Goal: Obtain resource: Download file/media

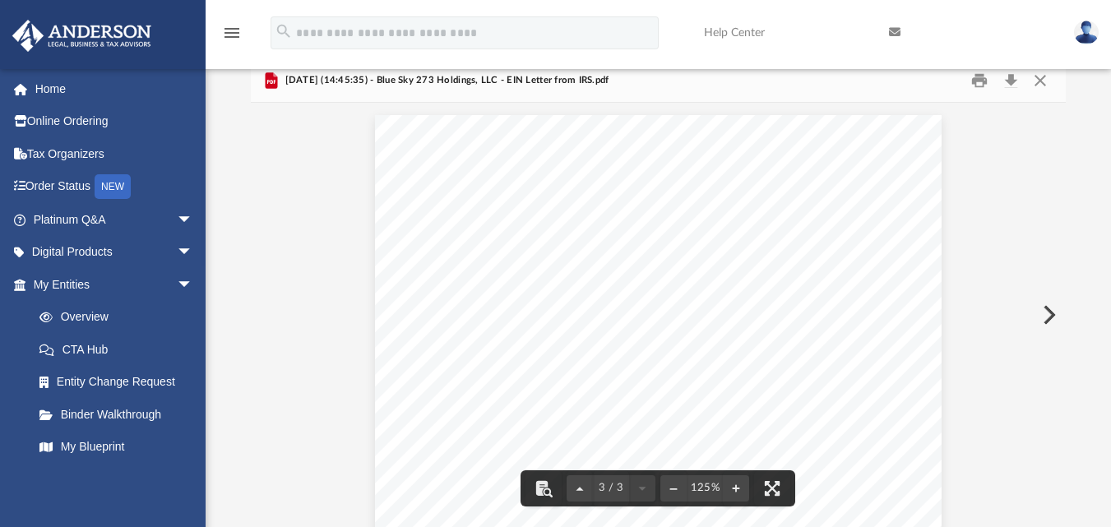
scroll to position [1830, 0]
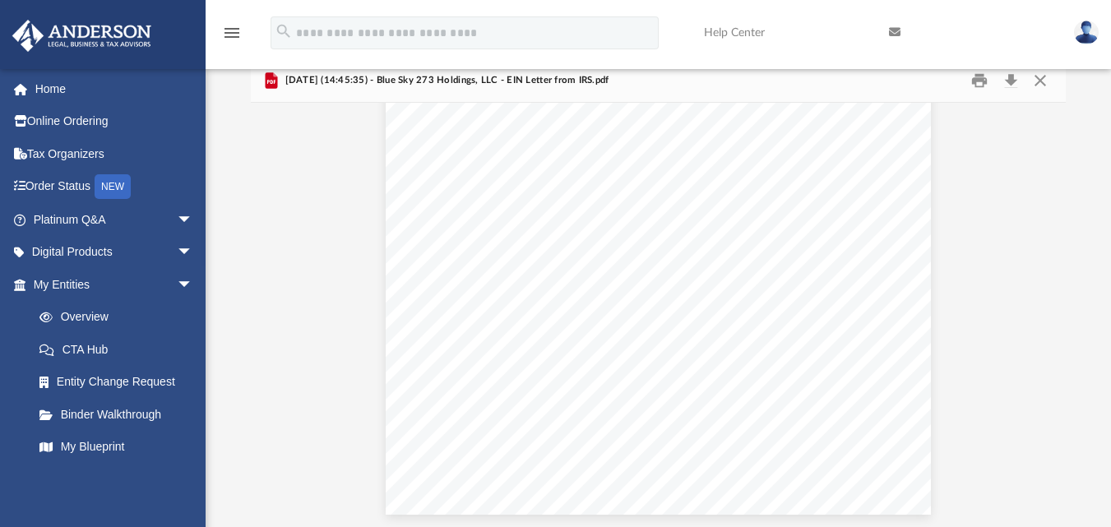
click at [79, 285] on link "My Entities arrow_drop_down" at bounding box center [115, 284] width 206 height 33
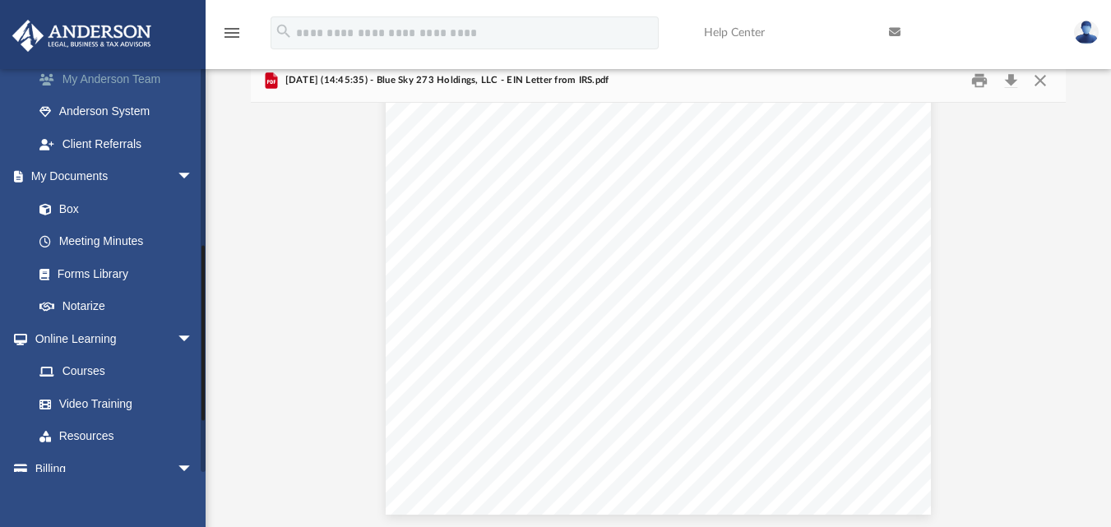
scroll to position [515, 0]
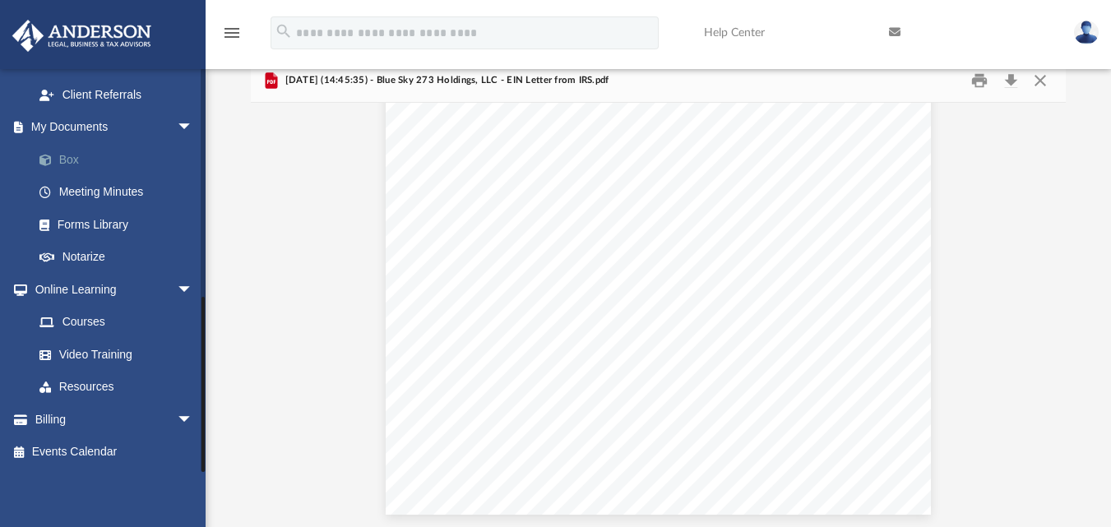
click at [49, 157] on span at bounding box center [54, 161] width 11 height 12
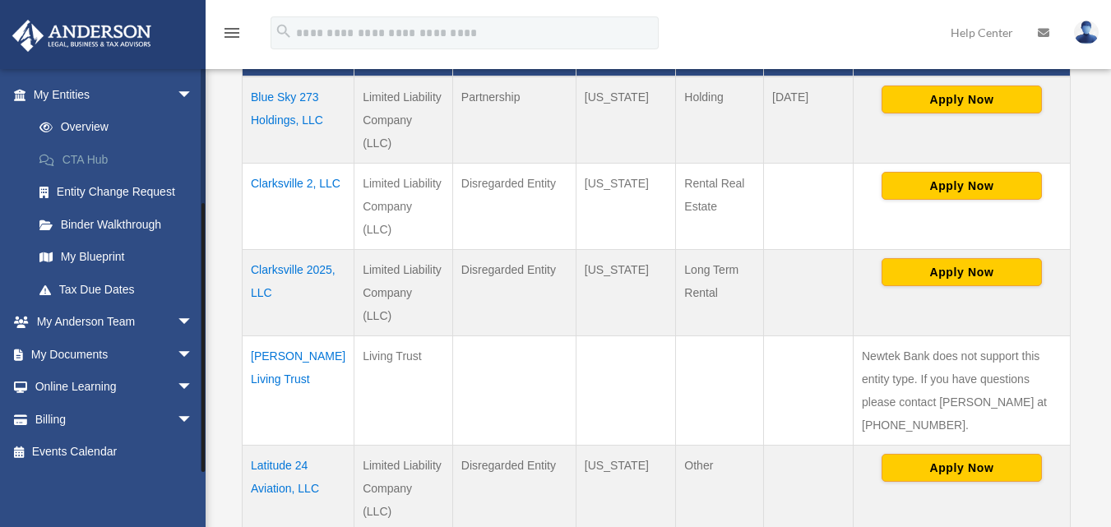
scroll to position [411, 0]
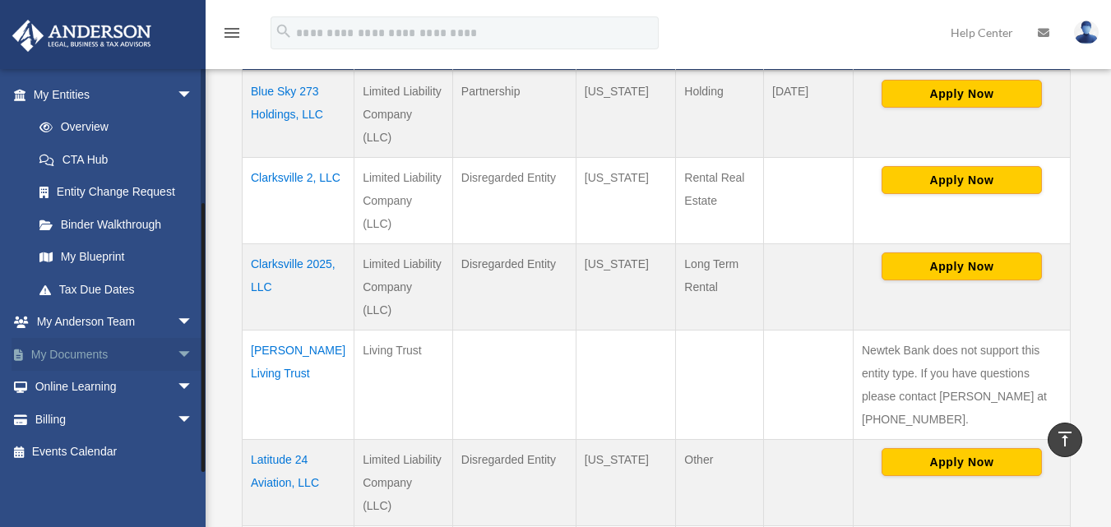
click at [89, 346] on link "My Documents arrow_drop_down" at bounding box center [115, 354] width 206 height 33
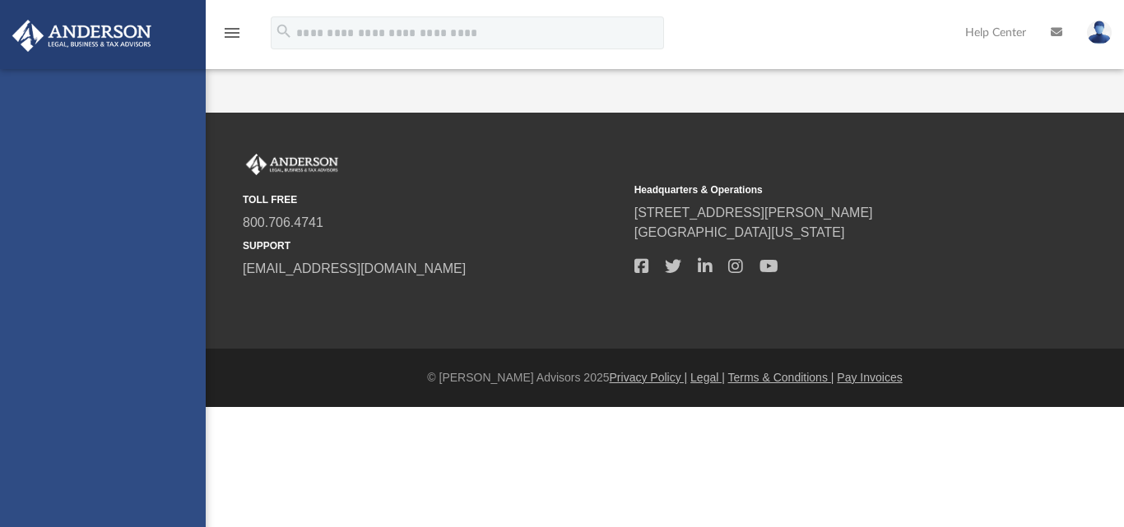
click at [175, 353] on div "ahart20@icloud.com Sign Out twoninertango@gmail.com Home Online Ordering Tax Or…" at bounding box center [103, 332] width 206 height 527
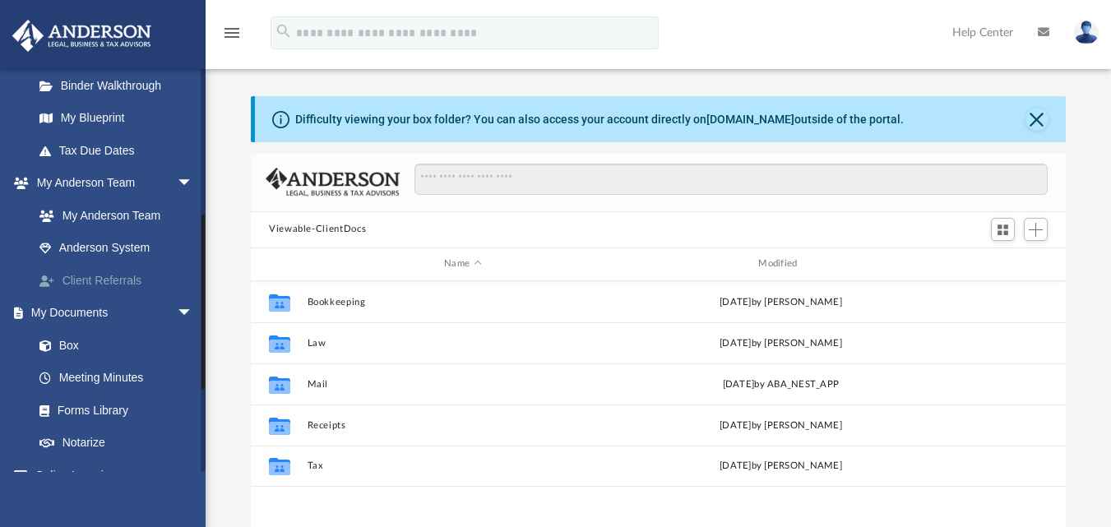
scroll to position [362, 803]
click at [72, 345] on link "Box" at bounding box center [120, 345] width 195 height 33
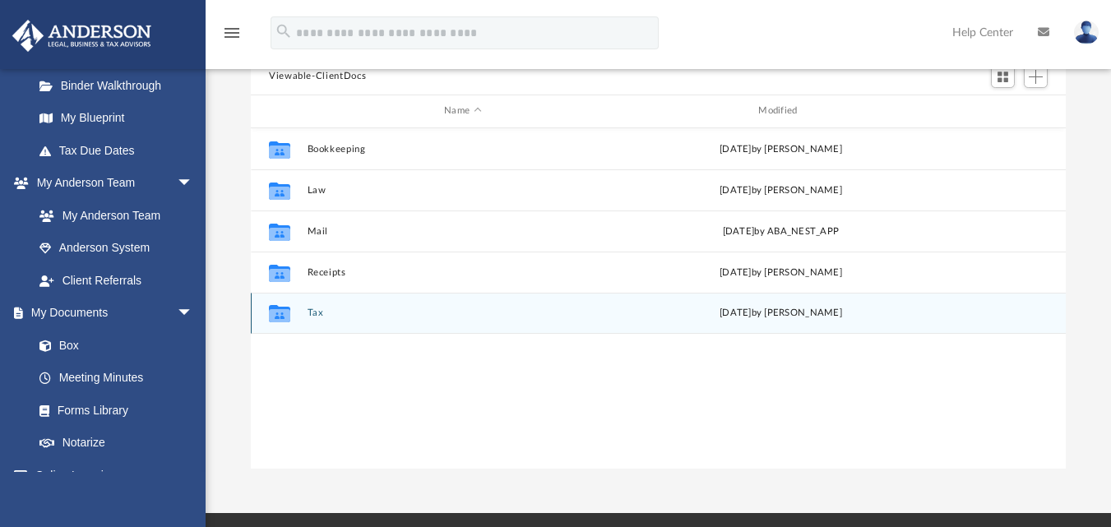
scroll to position [165, 0]
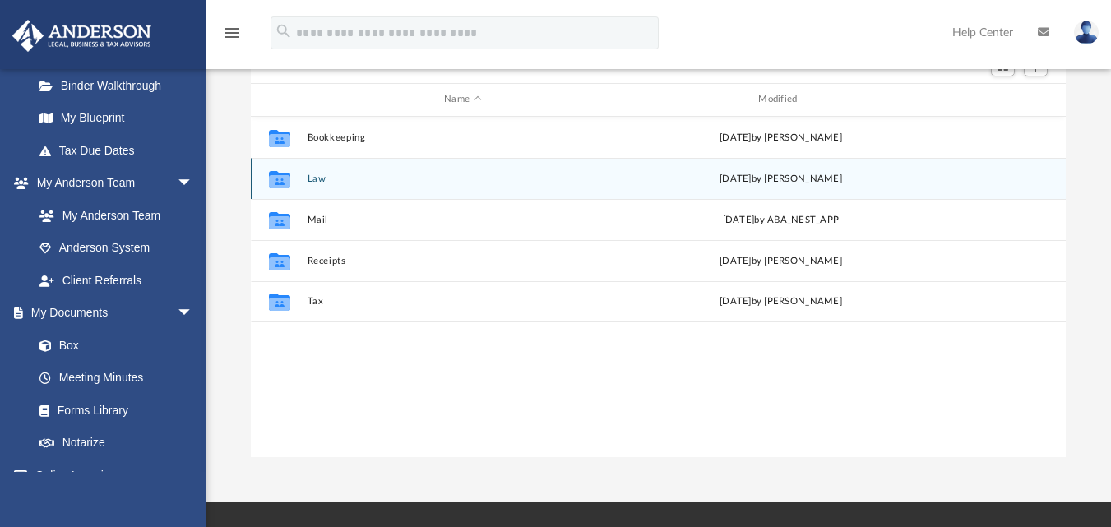
click at [280, 180] on icon "grid" at bounding box center [279, 180] width 21 height 13
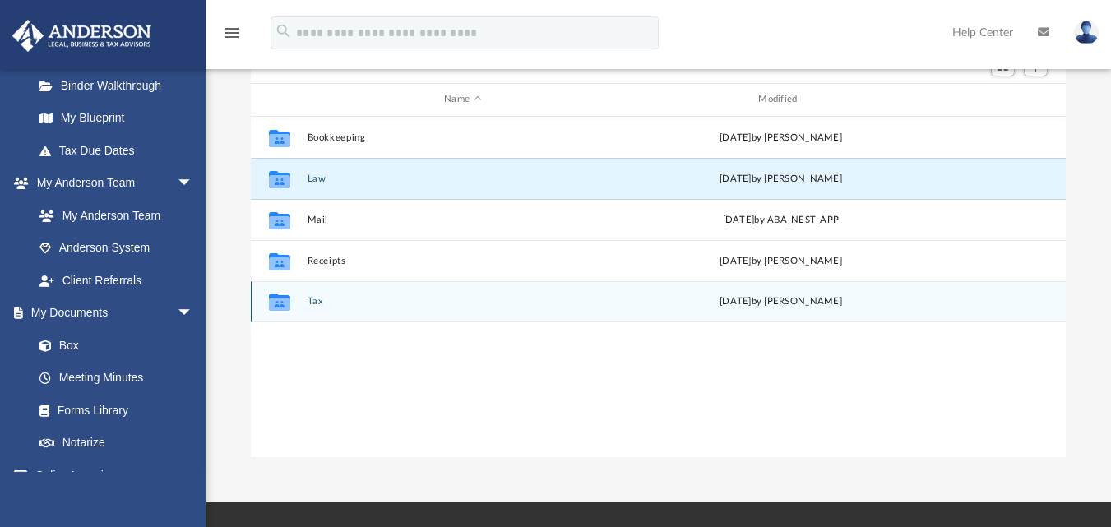
click at [280, 305] on icon "grid" at bounding box center [279, 304] width 21 height 13
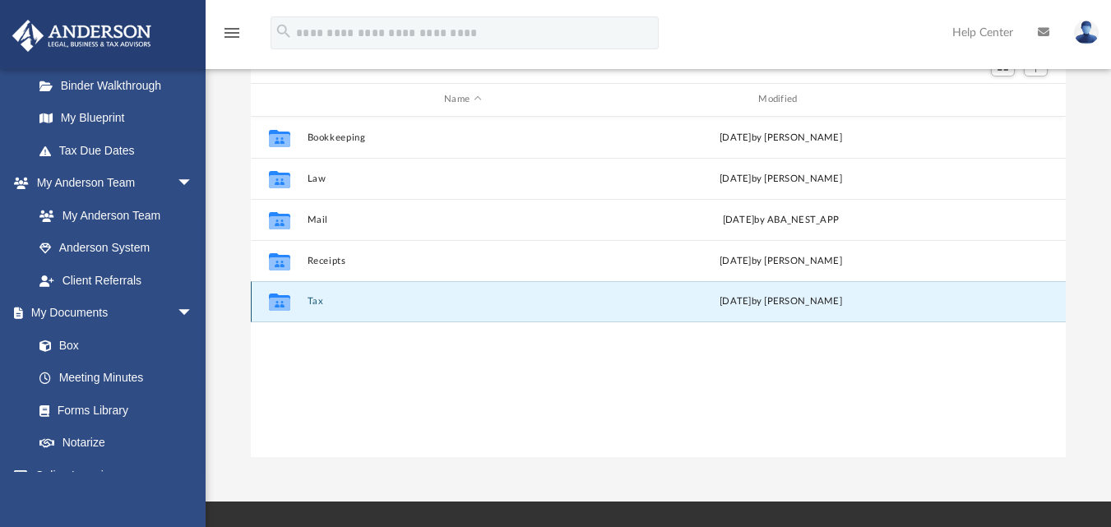
click at [319, 305] on button "Tax" at bounding box center [463, 301] width 311 height 11
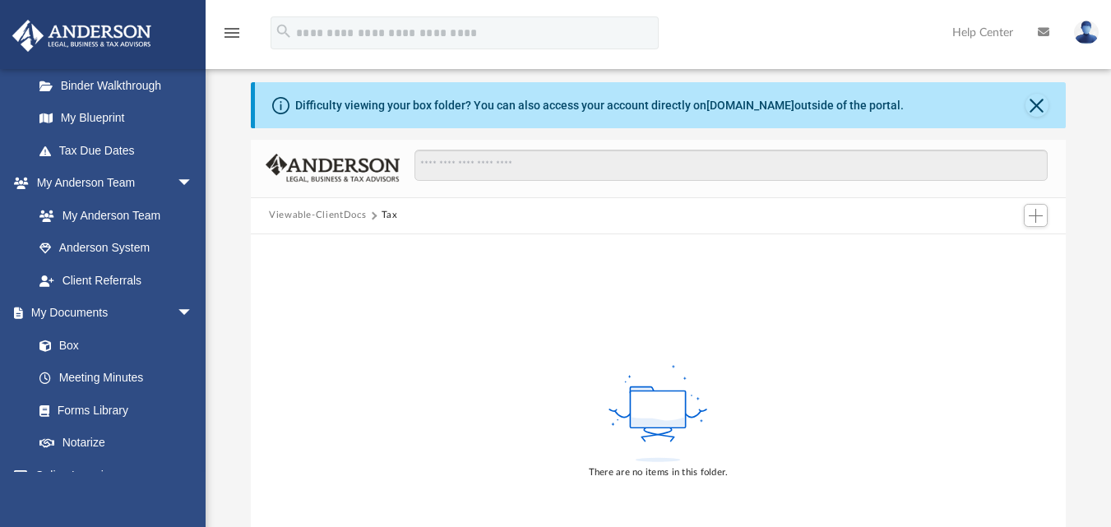
scroll to position [0, 0]
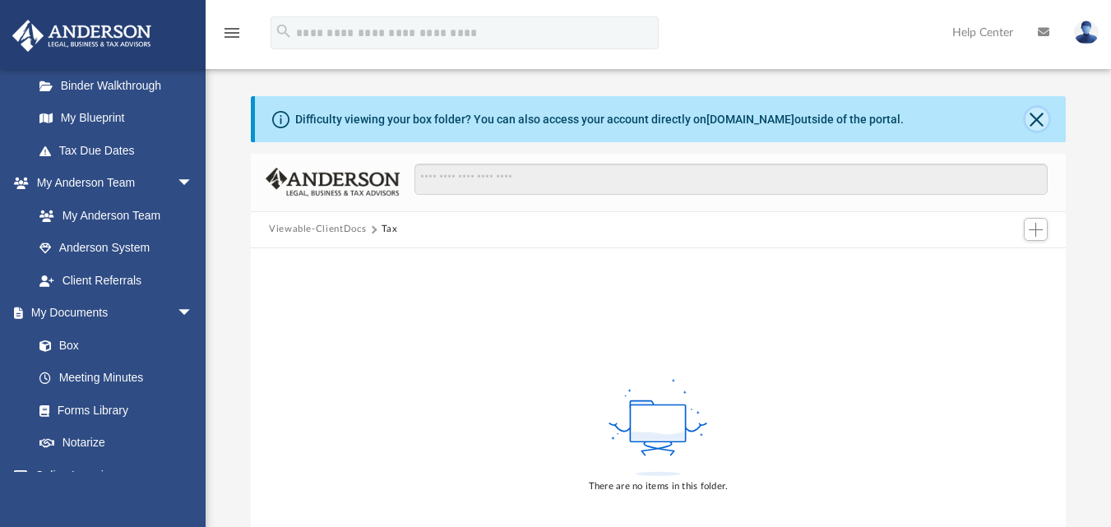
click at [1040, 117] on button "Close" at bounding box center [1037, 119] width 23 height 23
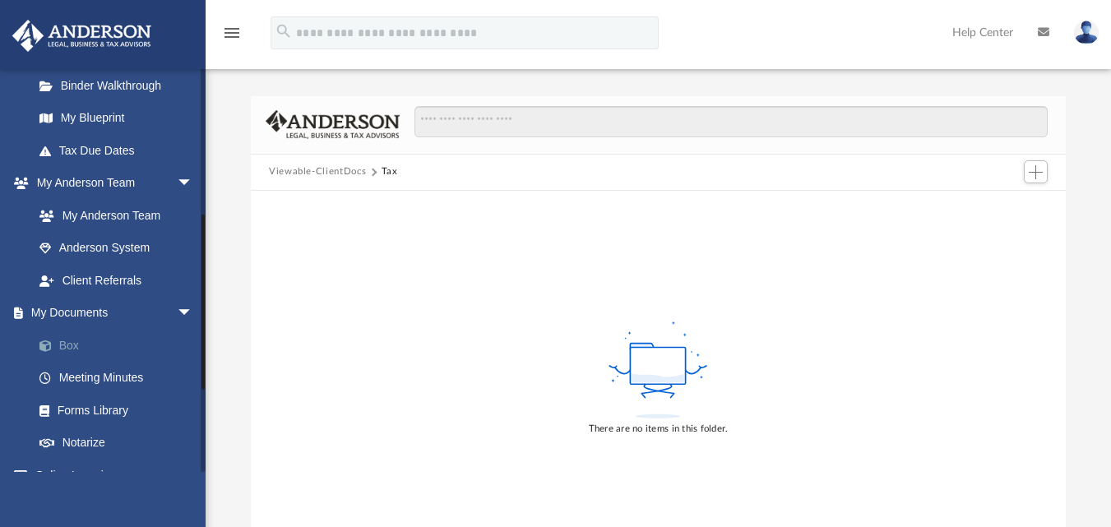
click at [81, 352] on link "Box" at bounding box center [120, 345] width 195 height 33
click at [362, 169] on button "Viewable-ClientDocs" at bounding box center [317, 172] width 97 height 15
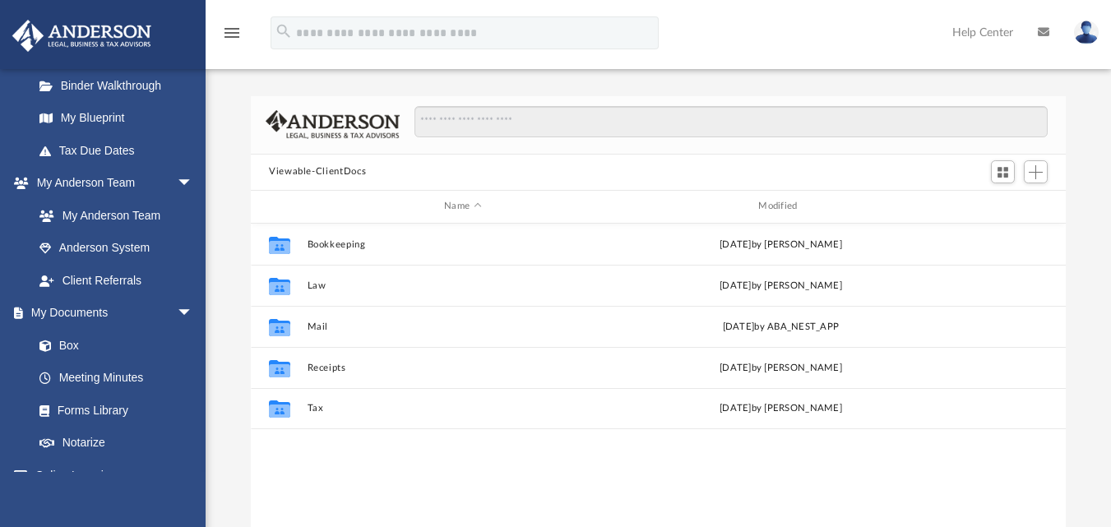
scroll to position [362, 803]
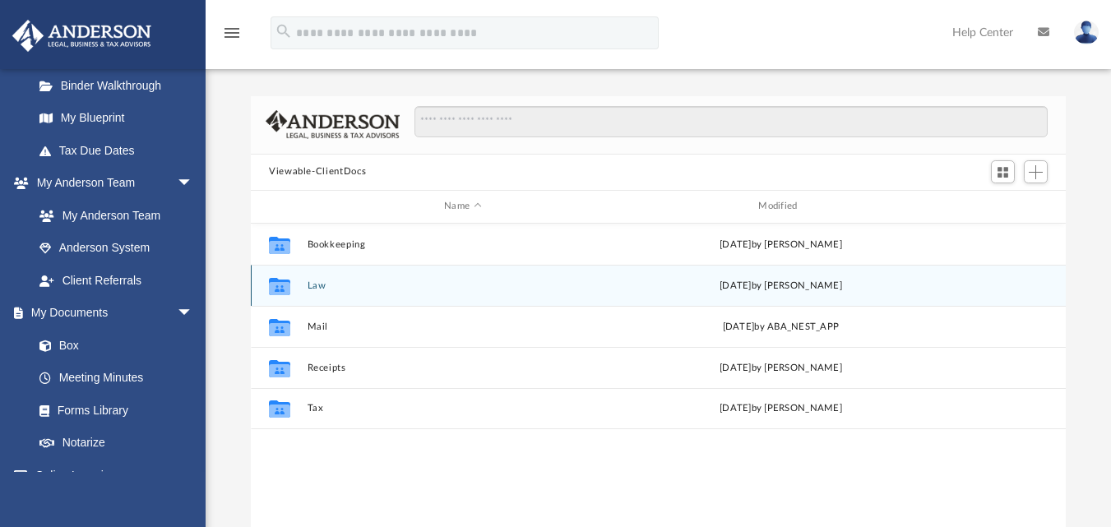
click at [313, 287] on button "Law" at bounding box center [463, 285] width 311 height 11
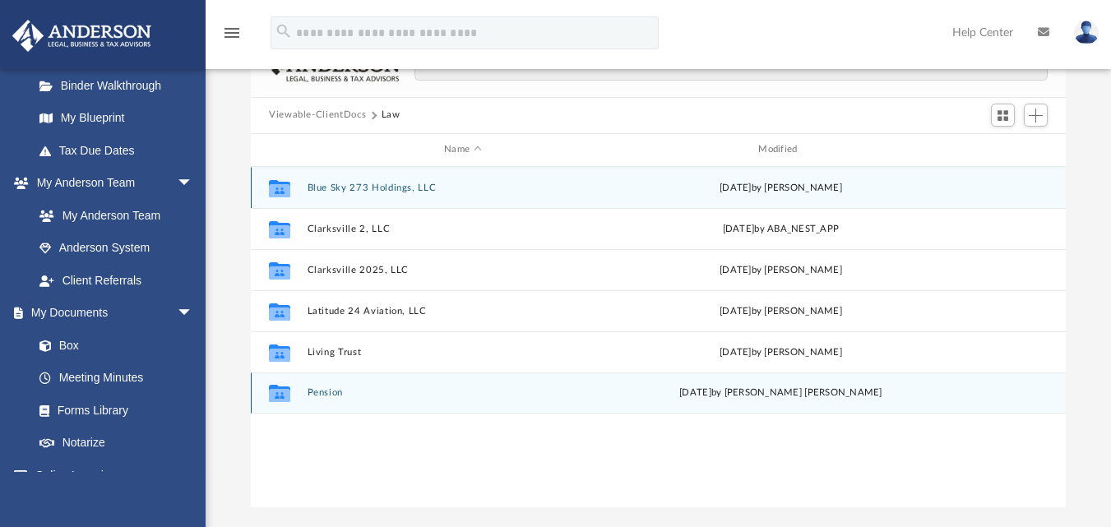
scroll to position [82, 0]
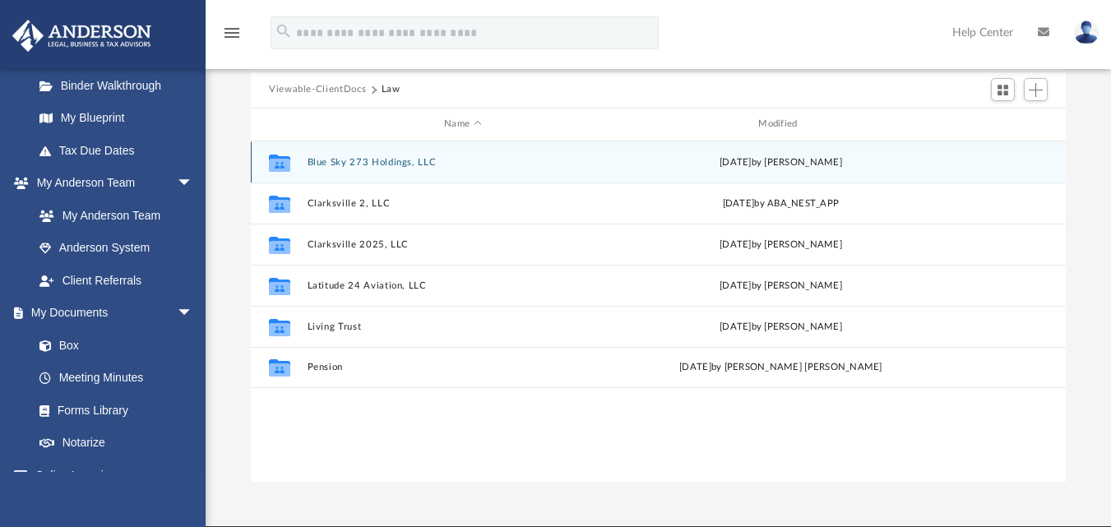
click at [377, 164] on button "Blue Sky 273 Holdings, LLC" at bounding box center [463, 161] width 311 height 11
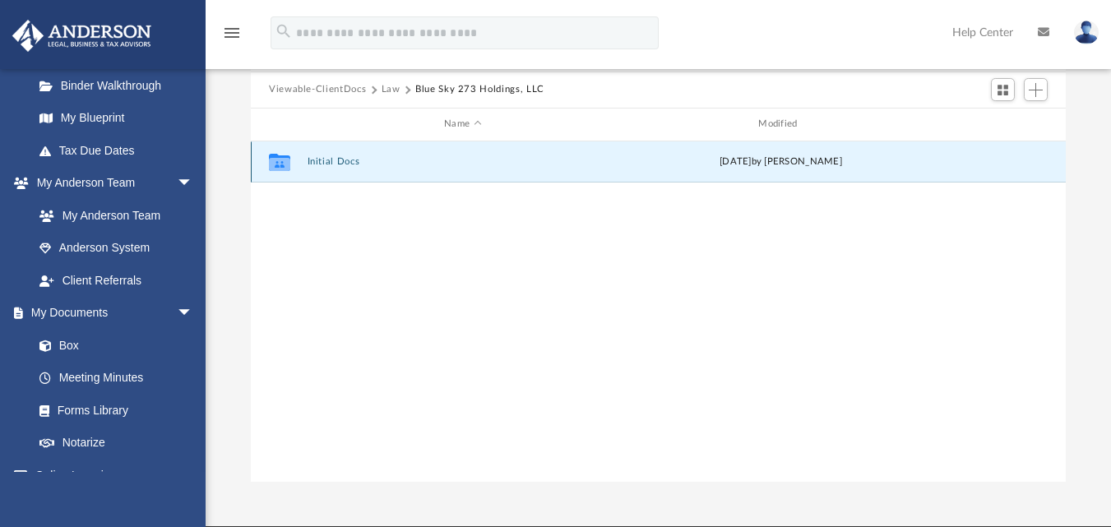
click at [348, 161] on button "Initial Docs" at bounding box center [463, 161] width 311 height 11
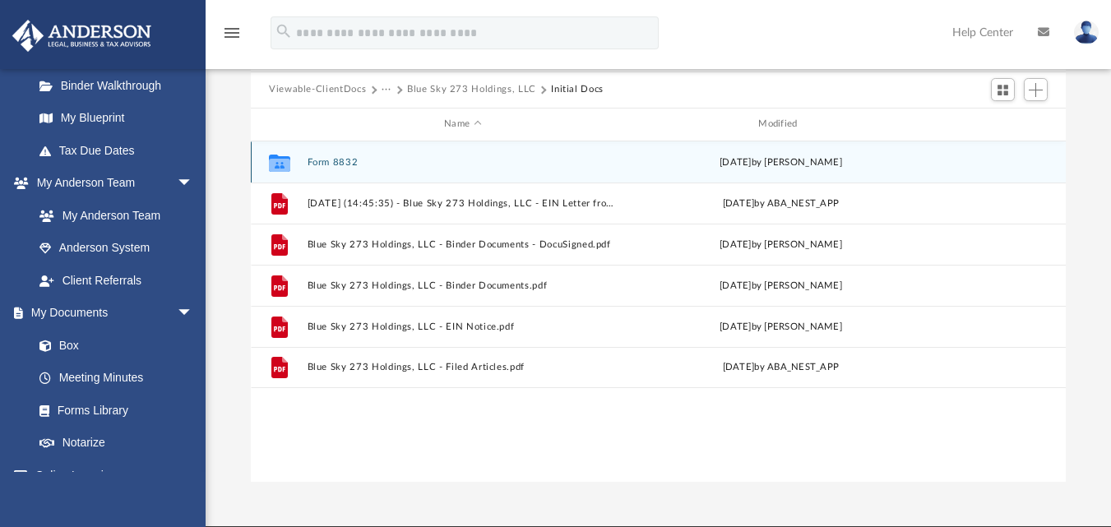
click at [345, 159] on button "Form 8832" at bounding box center [463, 161] width 311 height 11
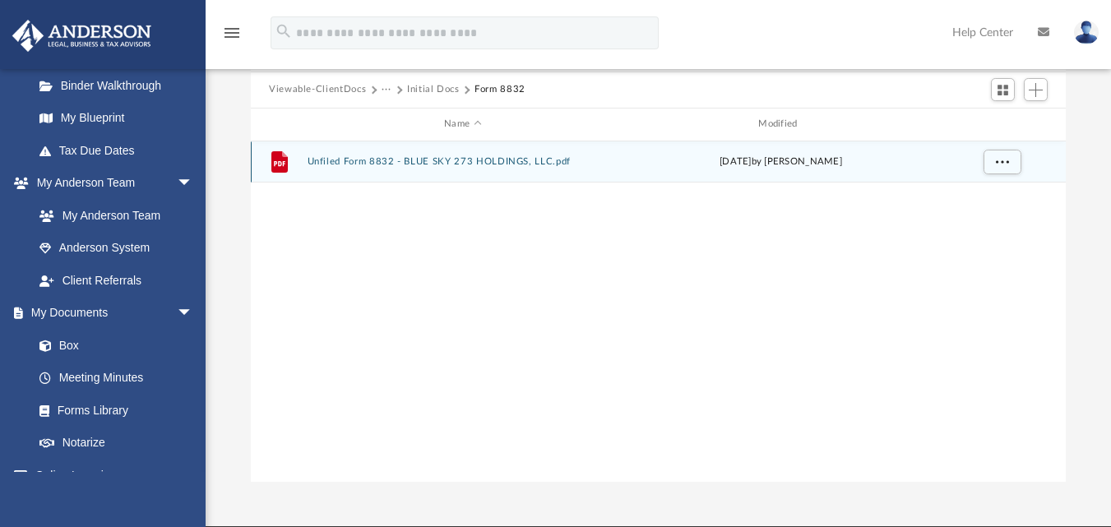
click at [373, 167] on button "Unfiled Form 8832 - BLUE SKY 273 HOLDINGS, LLC.pdf" at bounding box center [463, 161] width 311 height 11
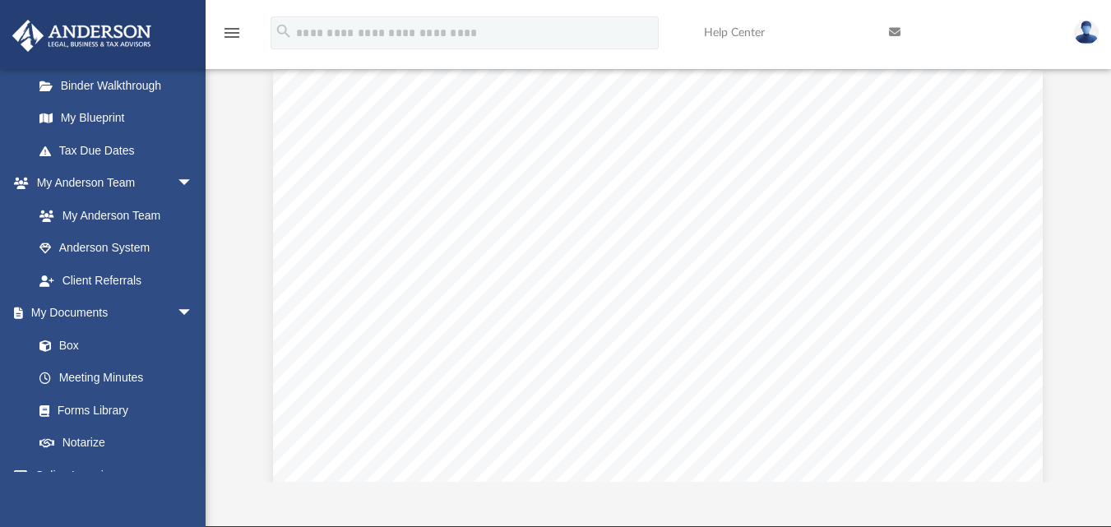
scroll to position [362, 803]
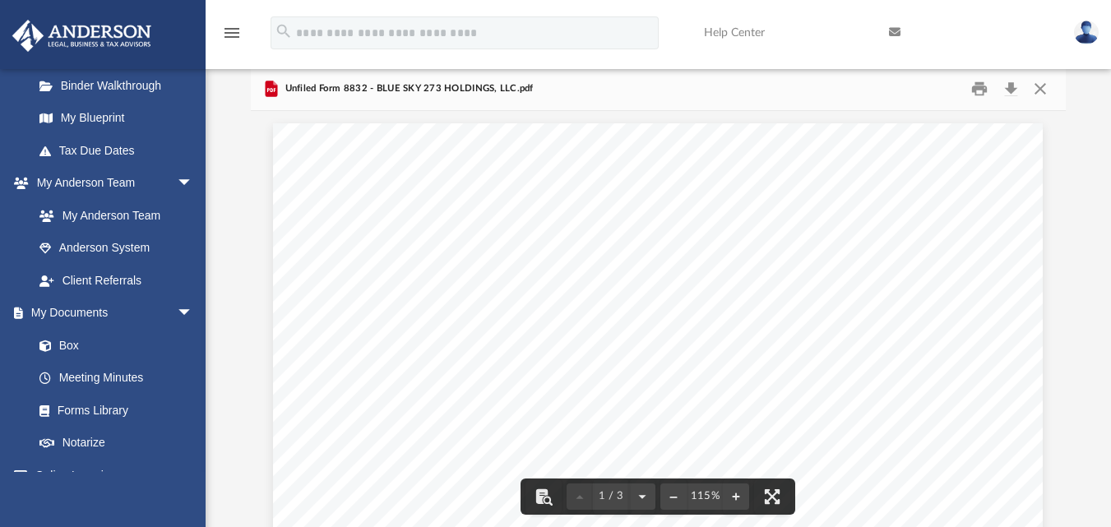
scroll to position [0, 0]
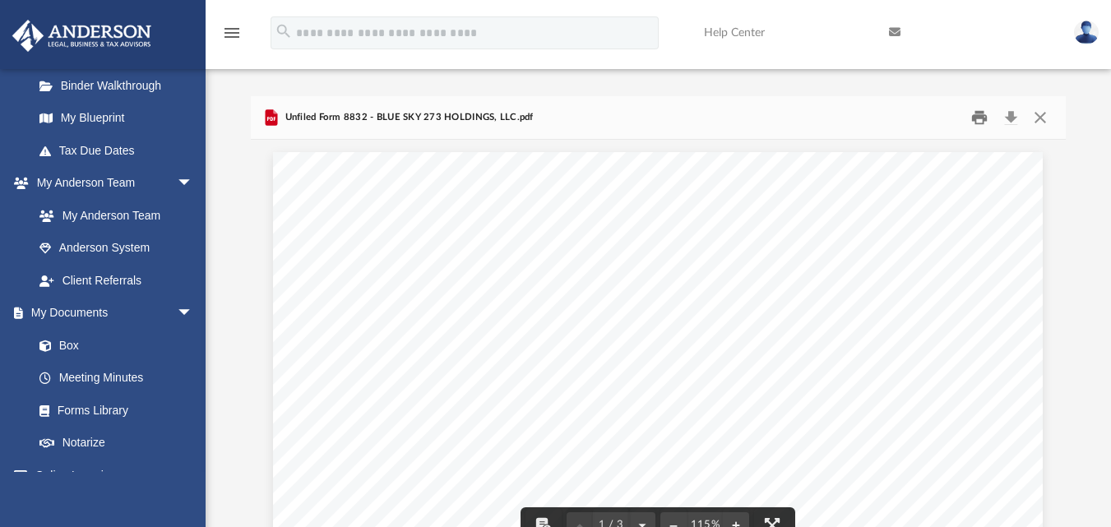
click at [973, 124] on button "Print" at bounding box center [980, 117] width 33 height 26
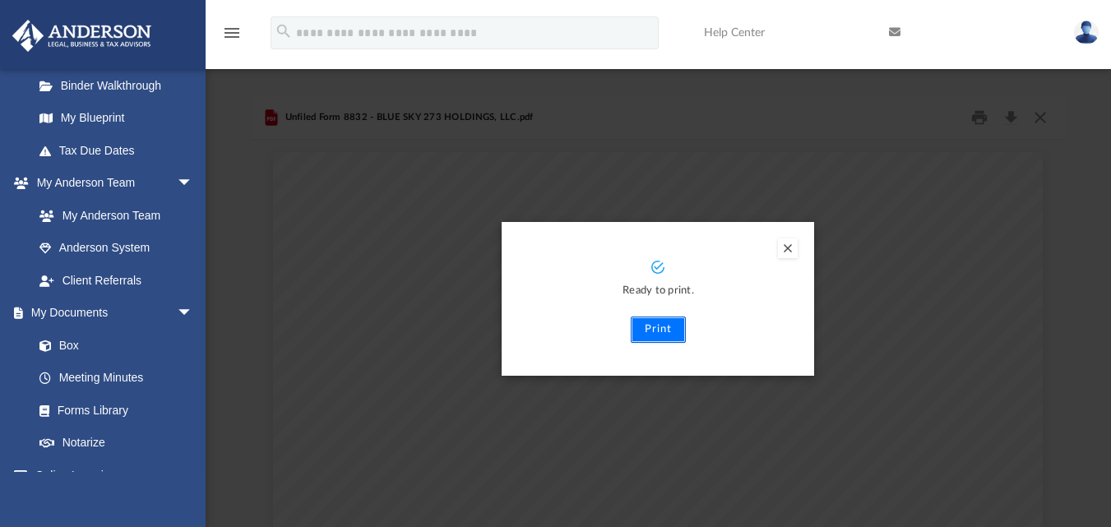
click at [671, 326] on button "Print" at bounding box center [658, 330] width 55 height 26
